Goal: Book appointment/travel/reservation

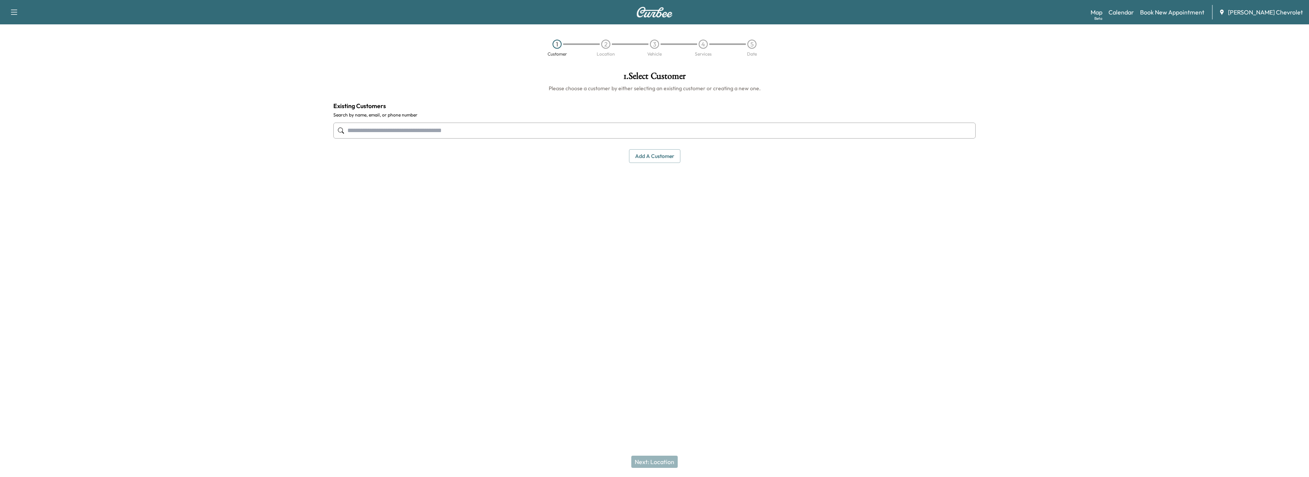
click at [1132, 6] on div "Map Beta Calendar Book New Appointment [PERSON_NAME] Chevrolet" at bounding box center [1196, 12] width 212 height 14
click at [1132, 8] on link "Calendar" at bounding box center [1120, 12] width 25 height 9
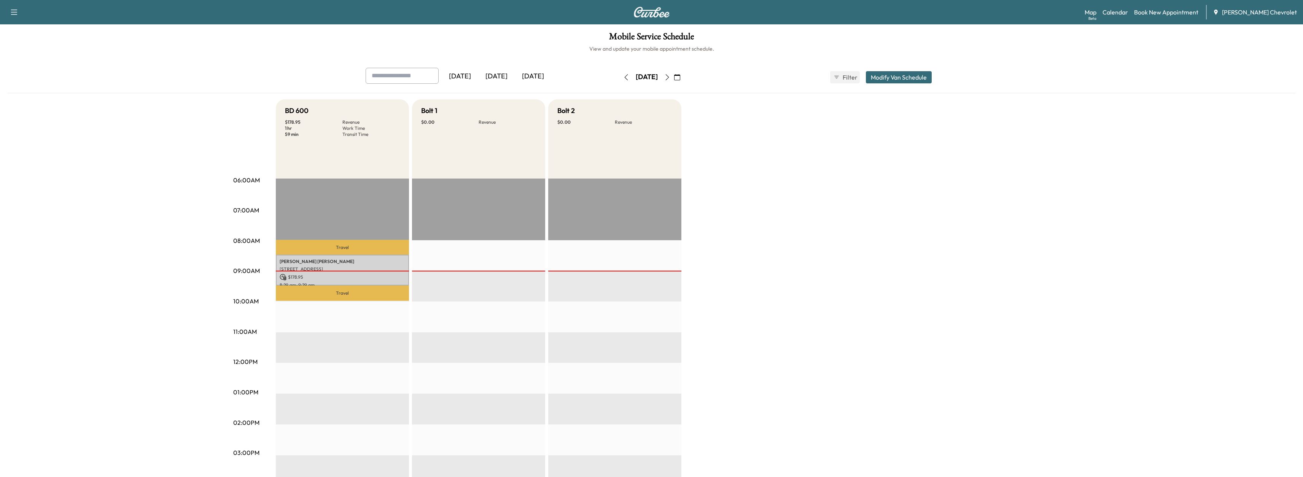
click at [670, 75] on icon "button" at bounding box center [667, 77] width 6 height 6
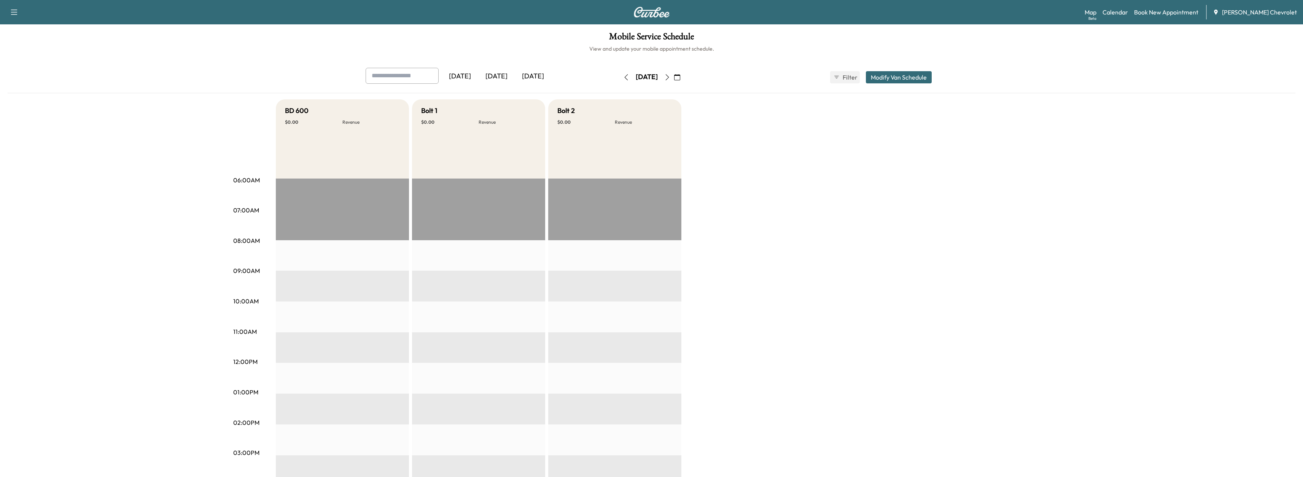
click at [670, 75] on icon "button" at bounding box center [667, 77] width 6 height 6
click at [670, 79] on icon "button" at bounding box center [667, 77] width 6 height 6
click at [684, 79] on button "button" at bounding box center [677, 77] width 13 height 12
click at [674, 74] on button "button" at bounding box center [667, 77] width 13 height 12
click at [670, 76] on icon "button" at bounding box center [667, 77] width 6 height 6
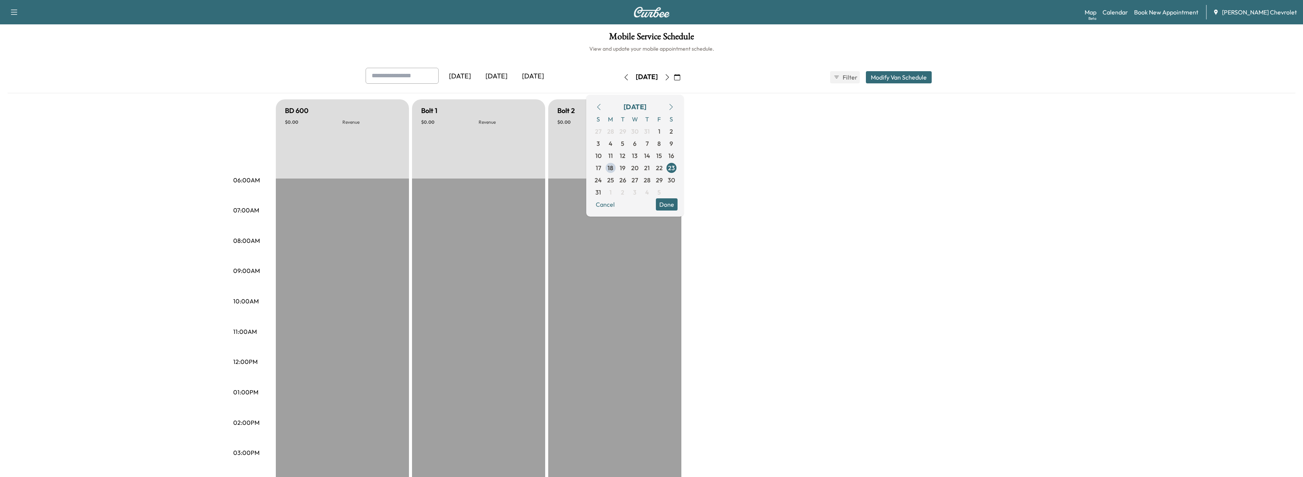
click at [498, 59] on div "Mobile Service Schedule View and update your mobile appointment schedule. [DATE…" at bounding box center [651, 350] width 1303 height 653
click at [1168, 11] on link "Book New Appointment" at bounding box center [1166, 12] width 64 height 9
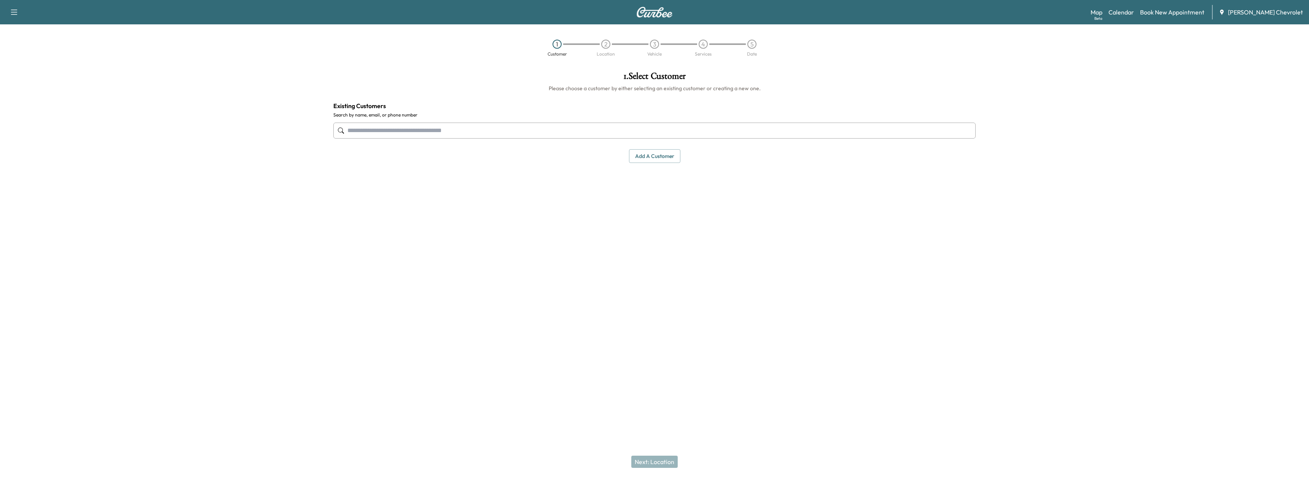
click at [0, 22] on div "Support Log Out Map Beta Calendar Book New Appointment [PERSON_NAME] Chevrolet" at bounding box center [654, 12] width 1309 height 24
click at [653, 73] on h1 "1 . Select Customer" at bounding box center [654, 78] width 642 height 13
click at [637, 78] on h1 "1 . Select Customer" at bounding box center [654, 78] width 642 height 13
click at [874, 71] on div "1 . Select Customer Please choose a customer by either selecting an existing cu…" at bounding box center [654, 116] width 654 height 103
